Goal: Information Seeking & Learning: Learn about a topic

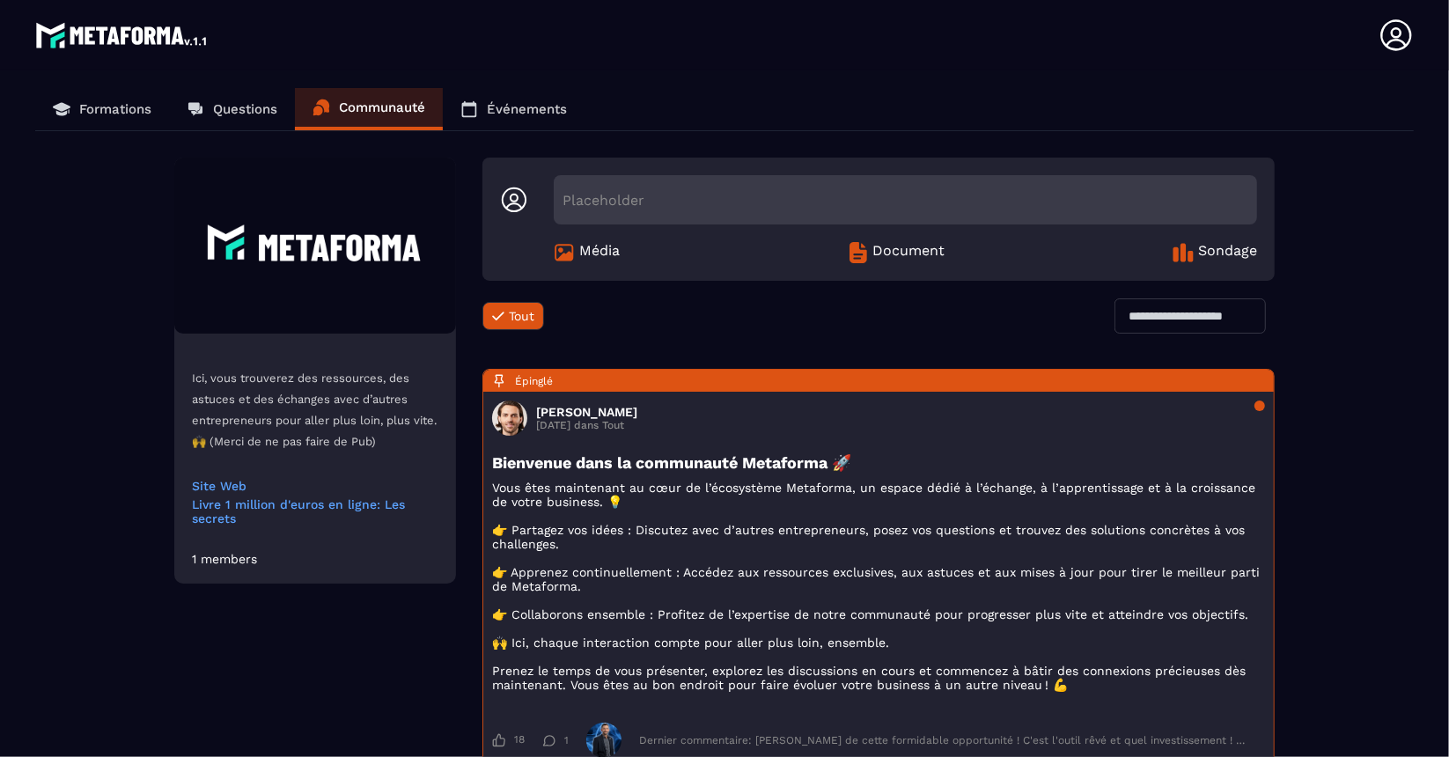
click at [119, 98] on link "Formations" at bounding box center [102, 109] width 134 height 42
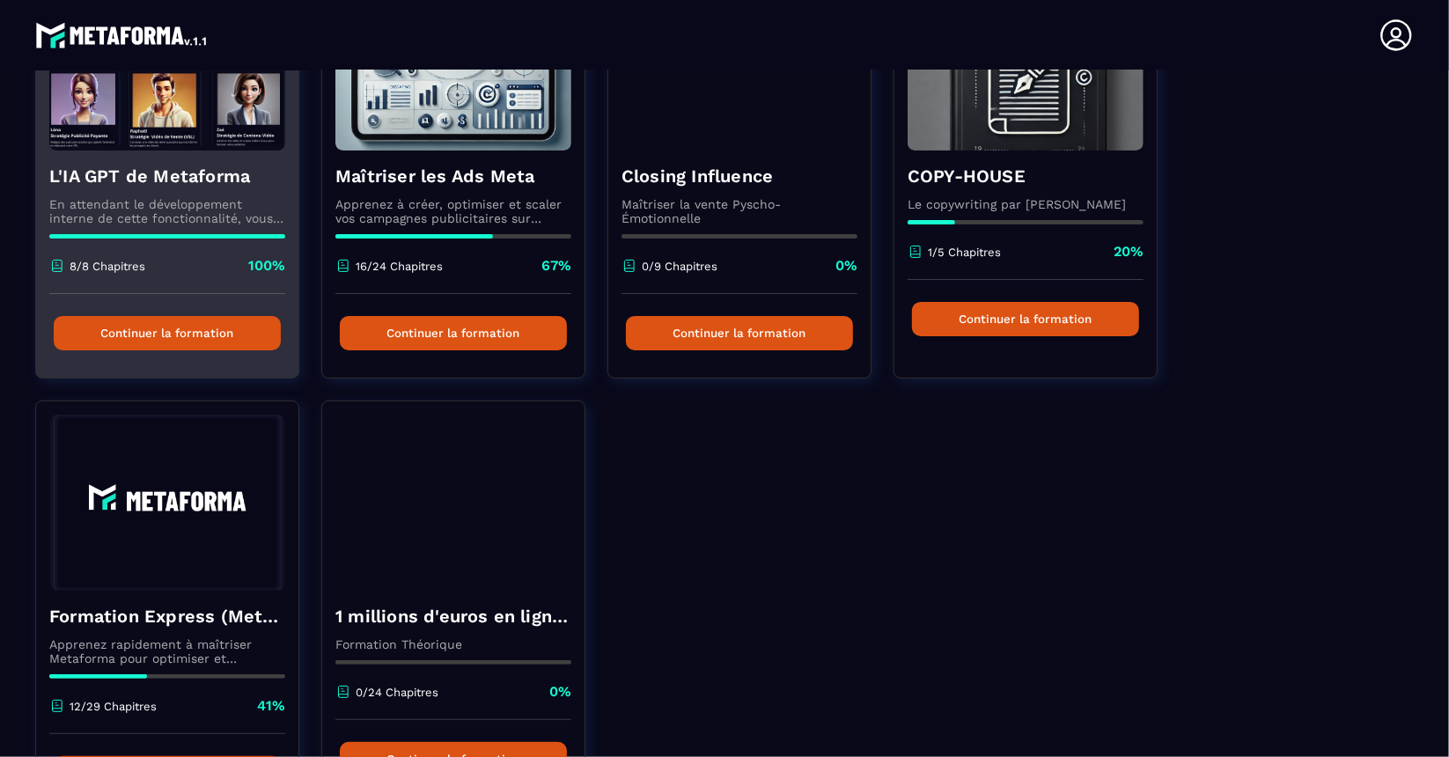
scroll to position [257, 0]
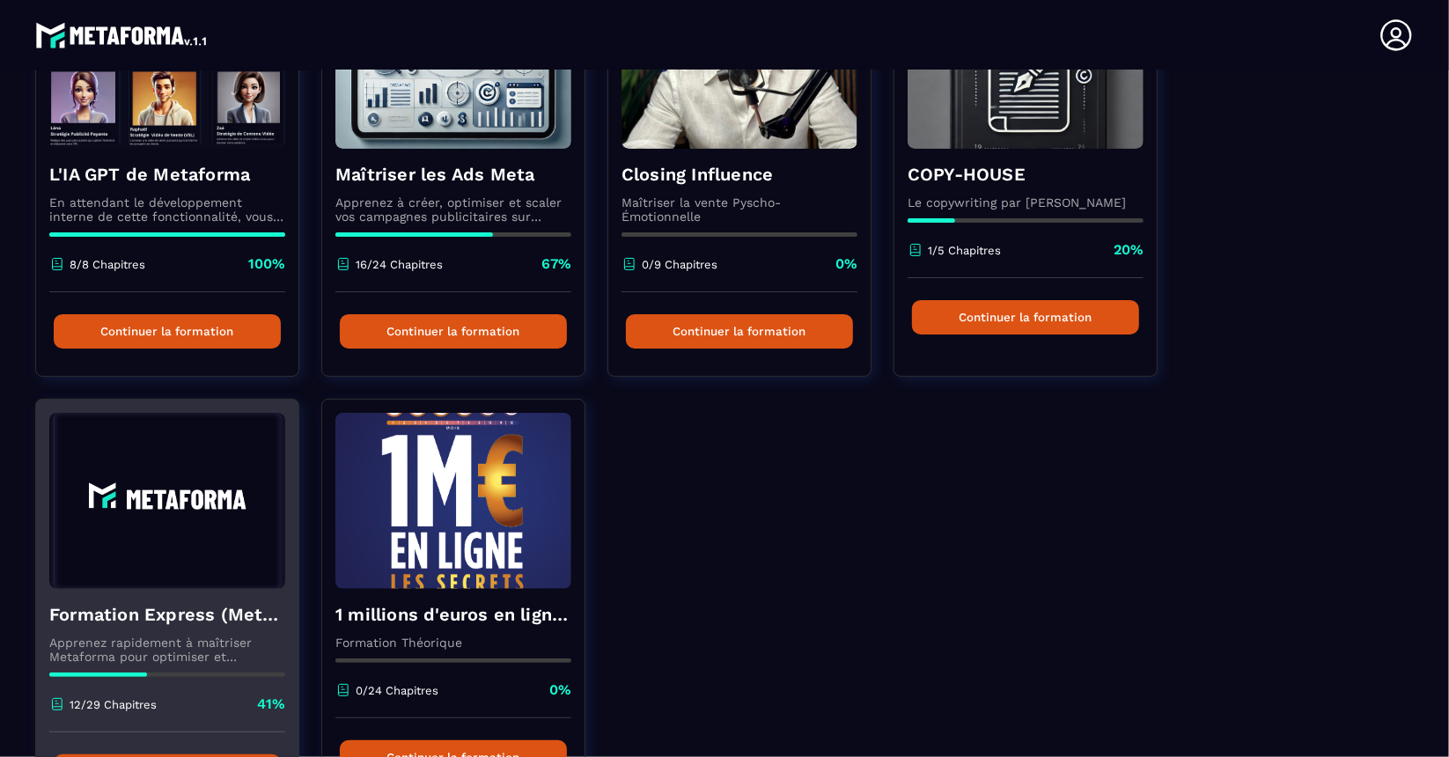
click at [180, 464] on img at bounding box center [167, 501] width 236 height 176
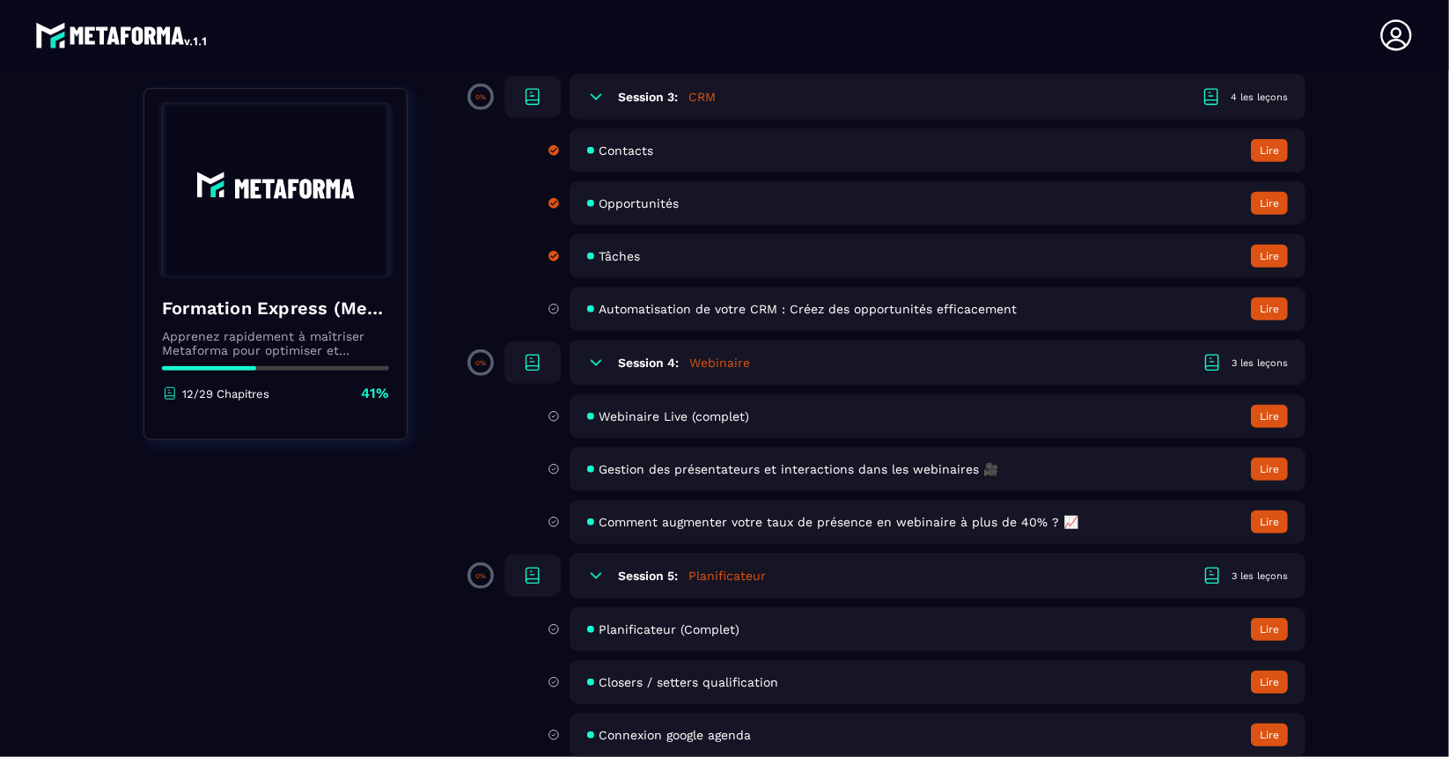
scroll to position [797, 0]
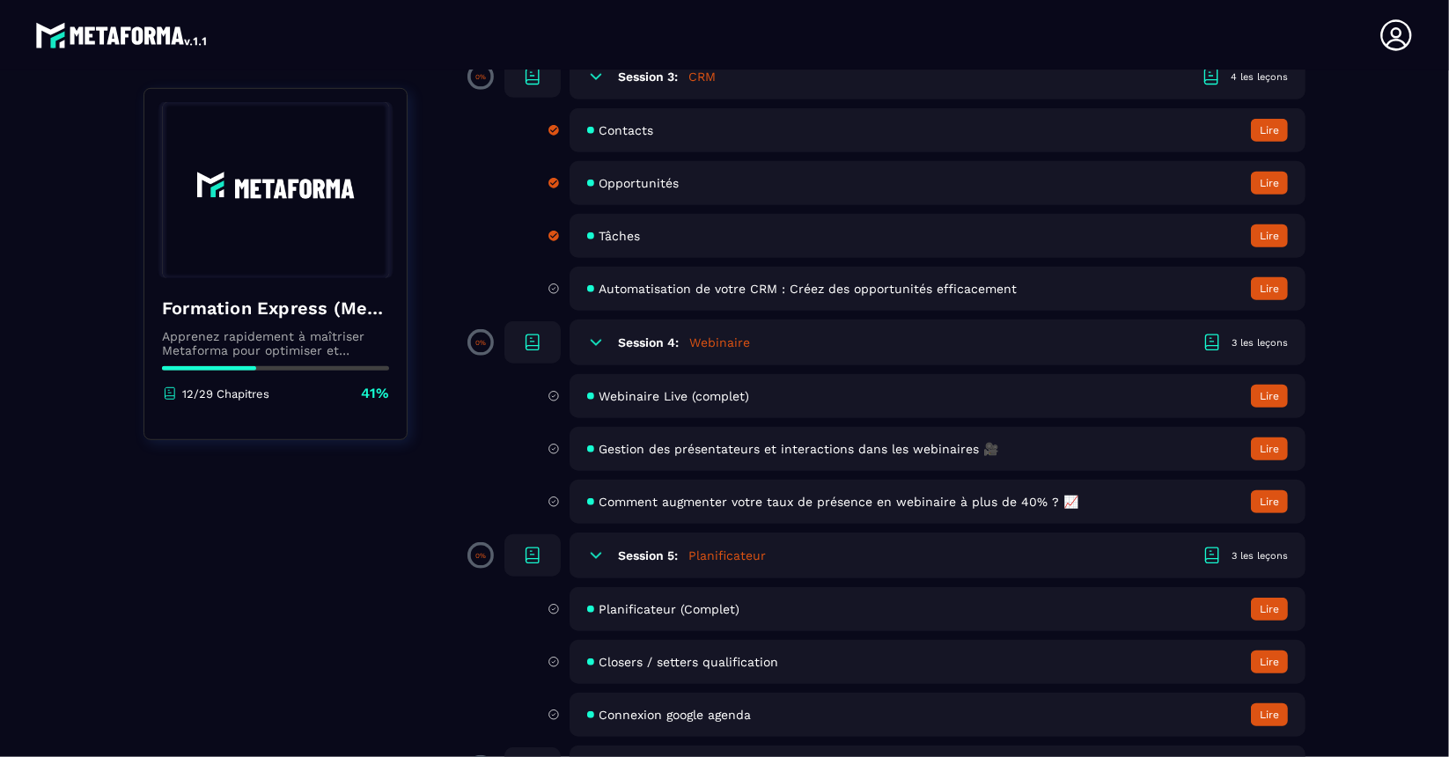
click at [658, 378] on div "Webinaire Live (complet) Lire" at bounding box center [937, 396] width 736 height 44
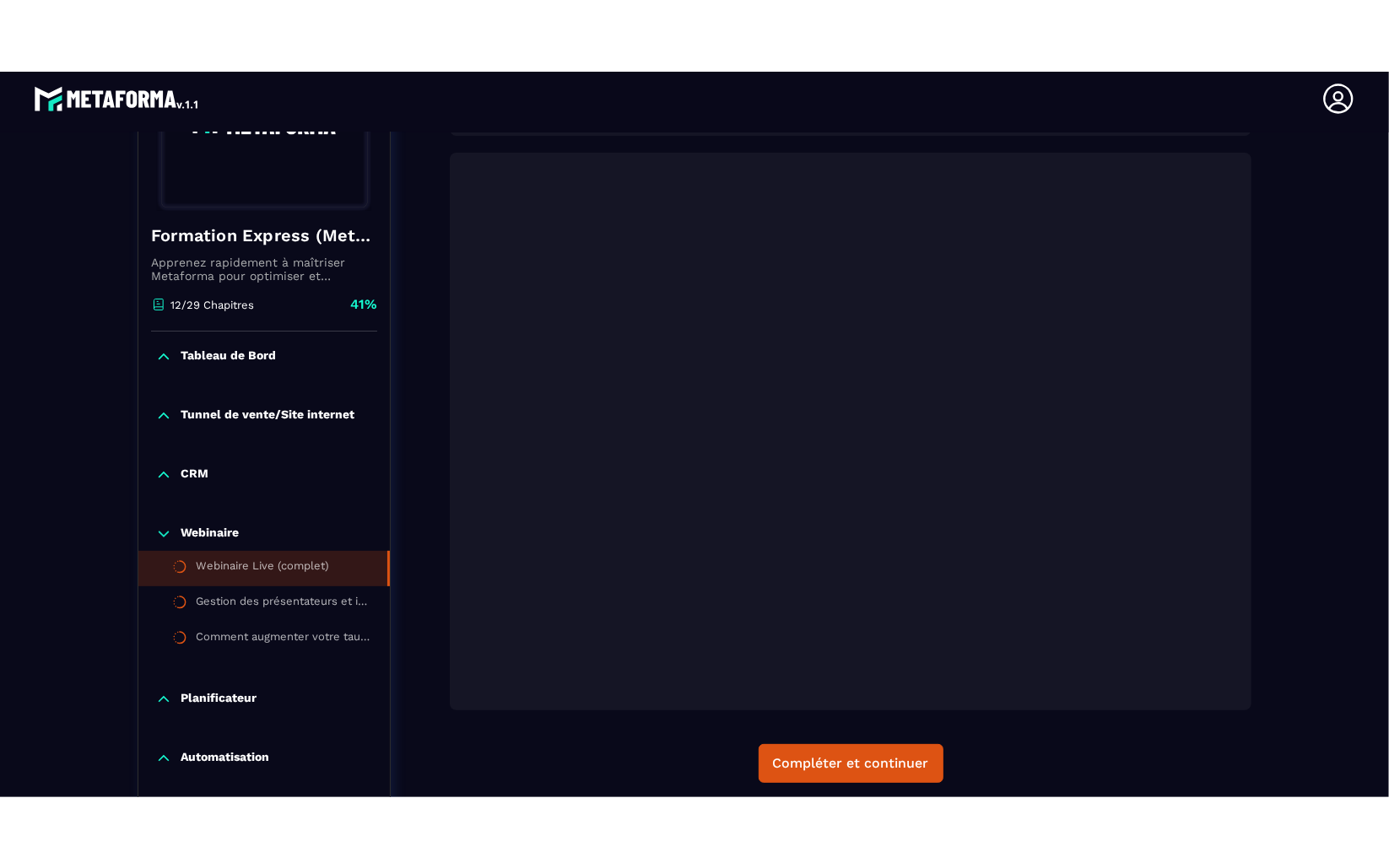
scroll to position [280, 0]
